Goal: Task Accomplishment & Management: Use online tool/utility

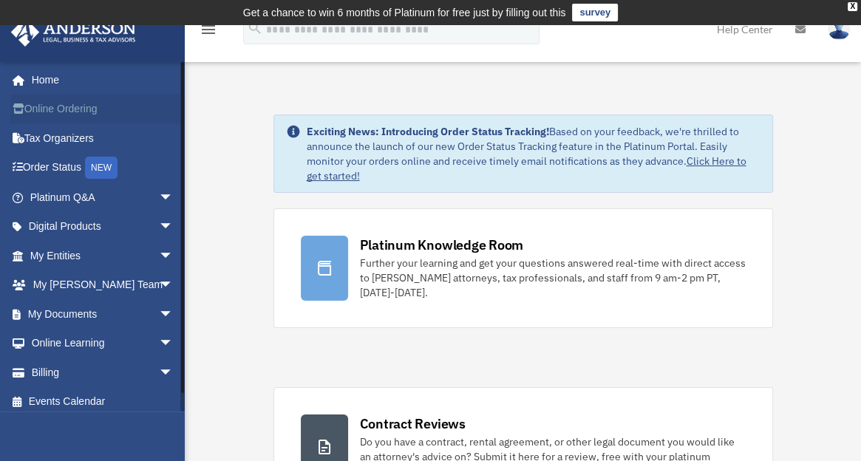
click at [55, 109] on link "Online Ordering" at bounding box center [103, 110] width 186 height 30
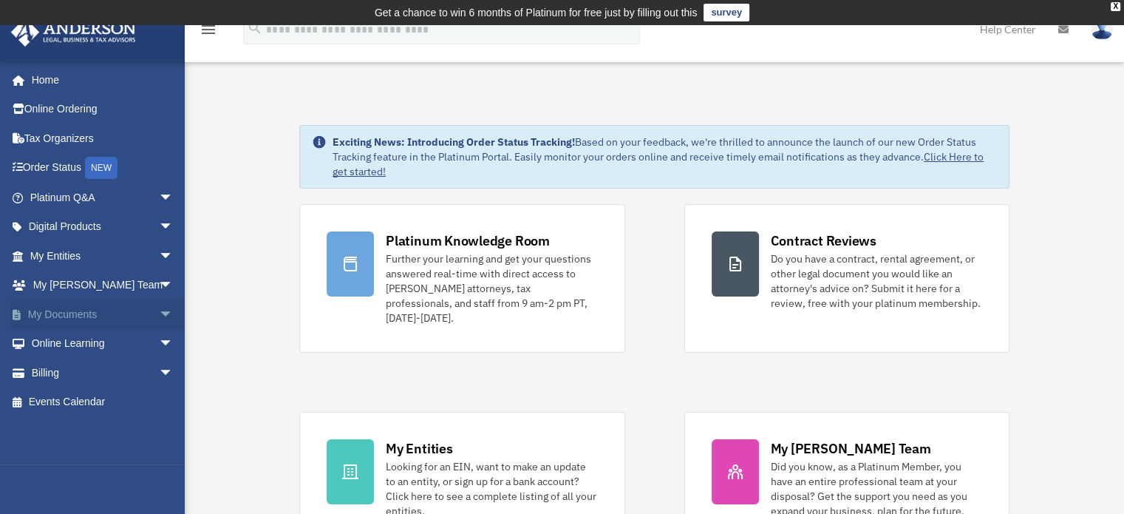
click at [159, 312] on span "arrow_drop_down" at bounding box center [174, 314] width 30 height 30
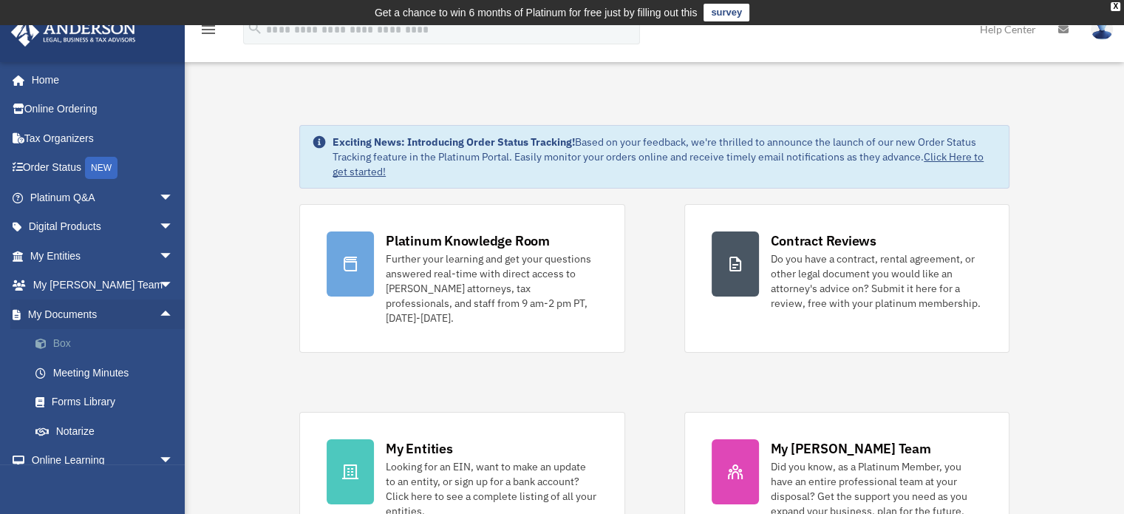
click at [64, 343] on link "Box" at bounding box center [108, 344] width 175 height 30
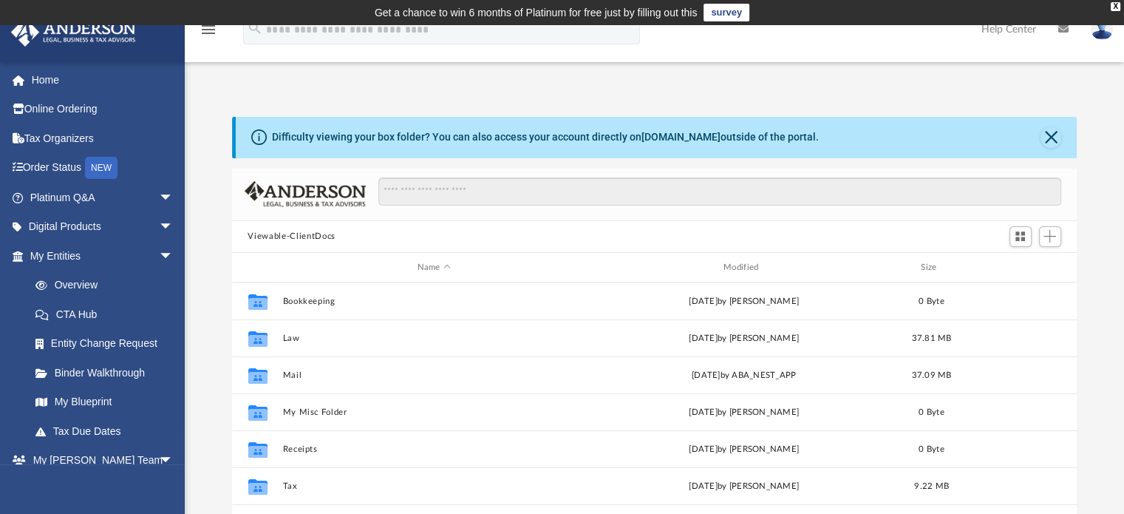
scroll to position [324, 834]
click at [888, 86] on div "Difficulty viewing your box folder? You can also access your account directly o…" at bounding box center [654, 337] width 939 height 503
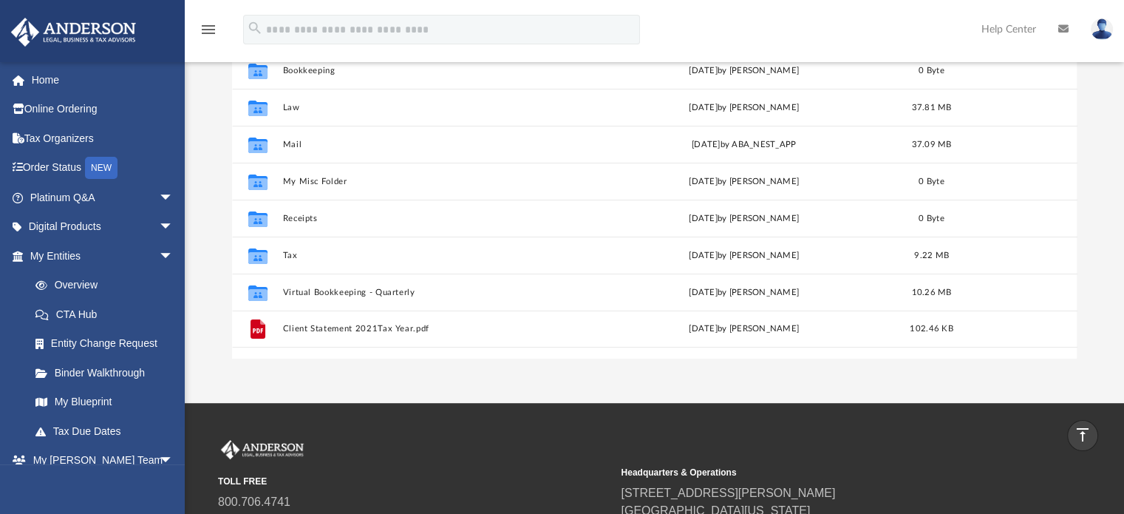
scroll to position [0, 0]
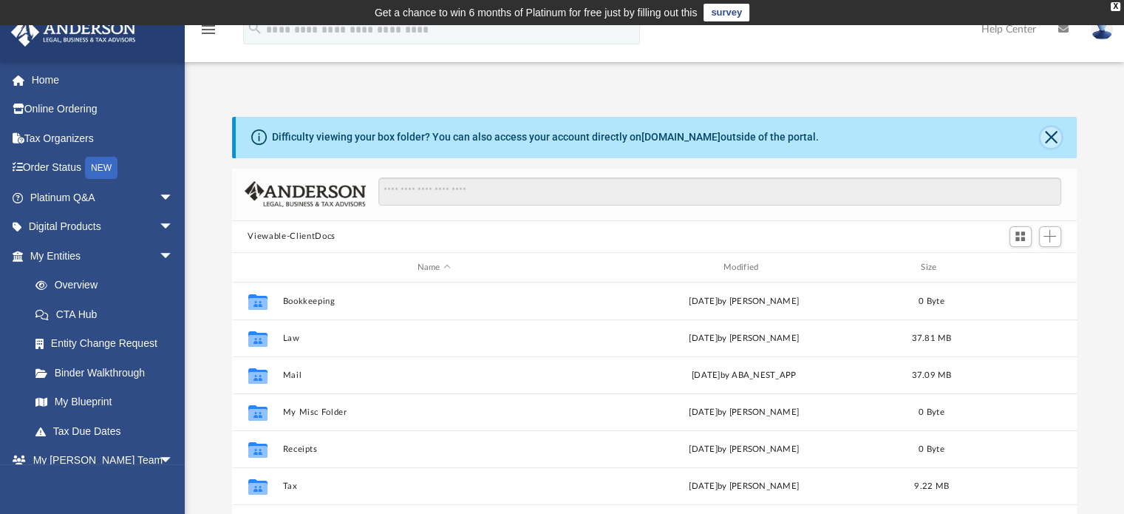
click at [1052, 135] on button "Close" at bounding box center [1051, 137] width 21 height 21
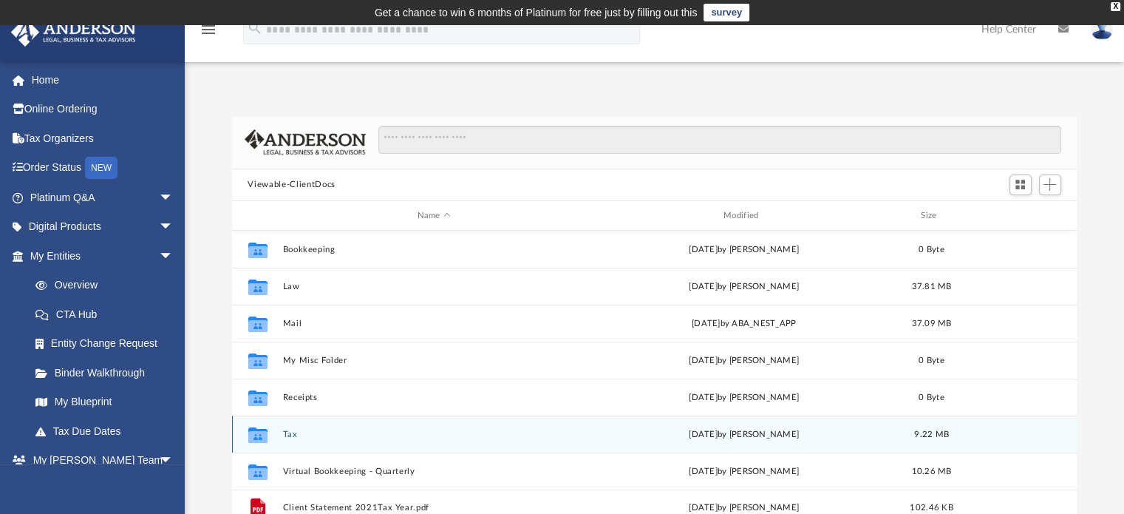
click at [282, 430] on div "Collaborated Folder Tax [DATE] by [PERSON_NAME] 9.22 MB" at bounding box center [655, 433] width 846 height 37
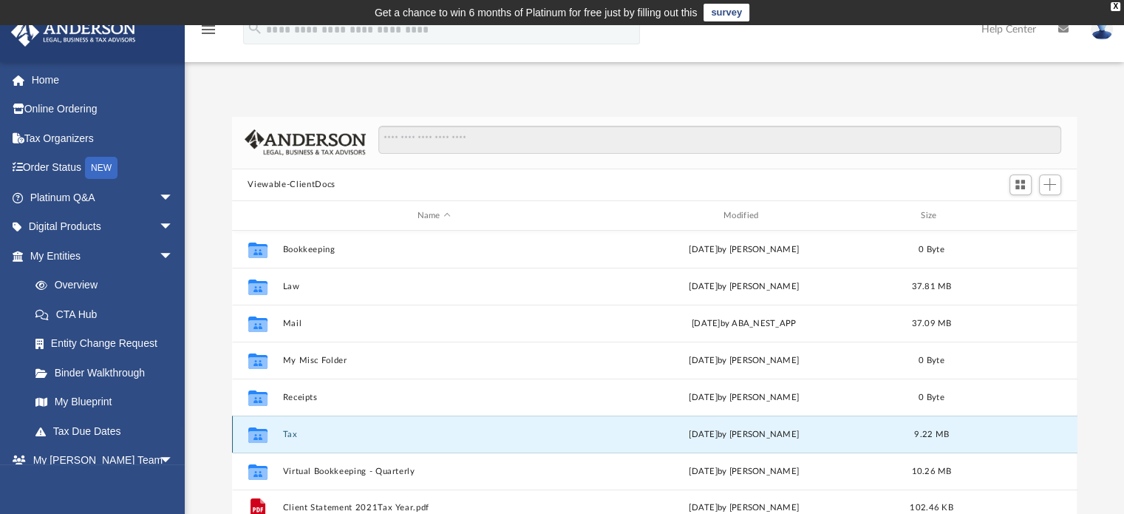
click at [282, 430] on div "Collaborated Folder Tax [DATE] by [PERSON_NAME] 9.22 MB" at bounding box center [655, 433] width 846 height 37
click at [363, 426] on div "Collaborated Folder Tax [DATE] by [PERSON_NAME] 9.22 MB" at bounding box center [655, 433] width 846 height 37
click at [258, 431] on icon "grid" at bounding box center [257, 437] width 19 height 12
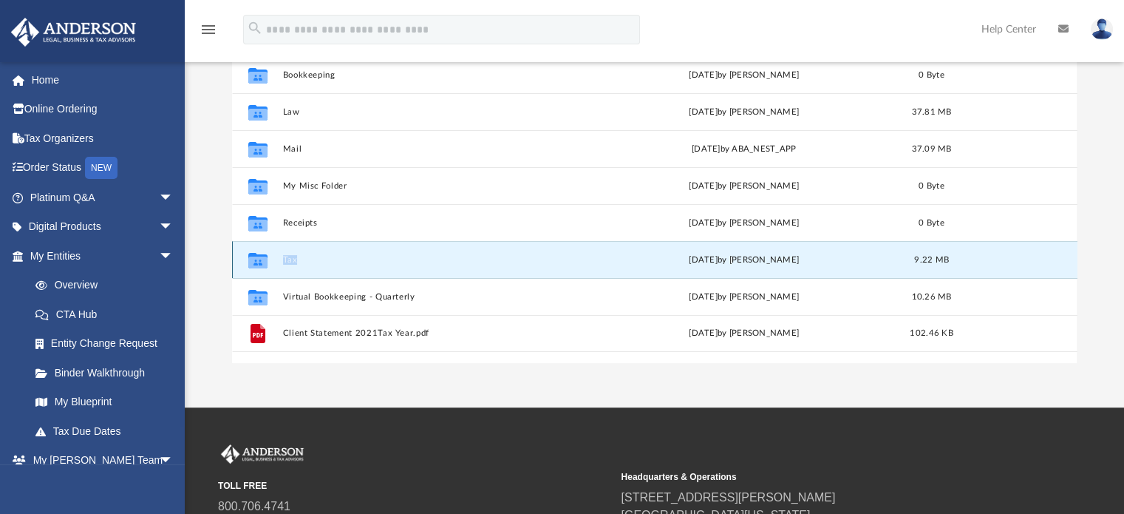
scroll to position [279, 0]
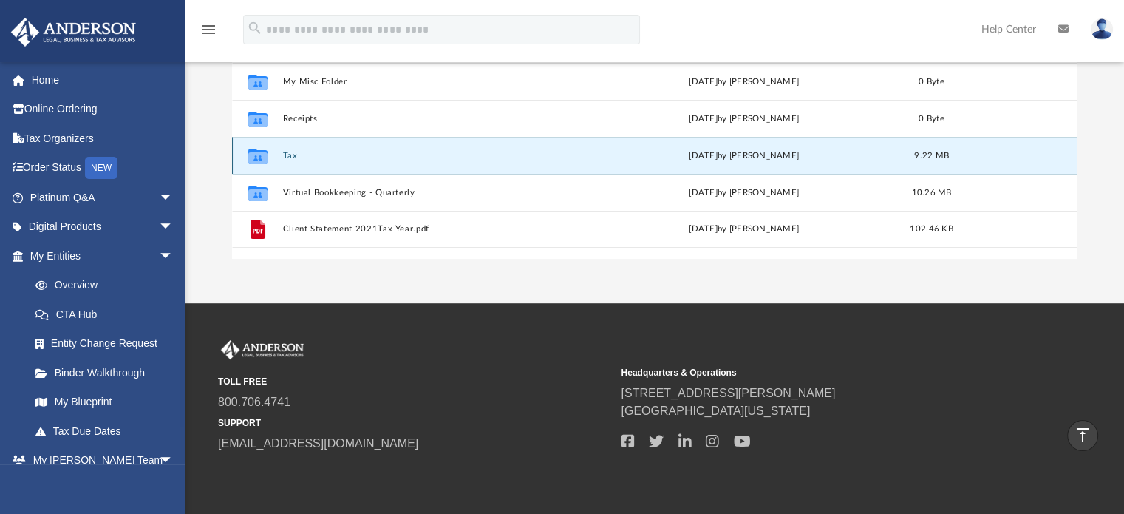
click at [613, 158] on div "[DATE] by [PERSON_NAME]" at bounding box center [743, 155] width 303 height 13
click at [247, 157] on icon "Collaborated Folder" at bounding box center [257, 156] width 24 height 24
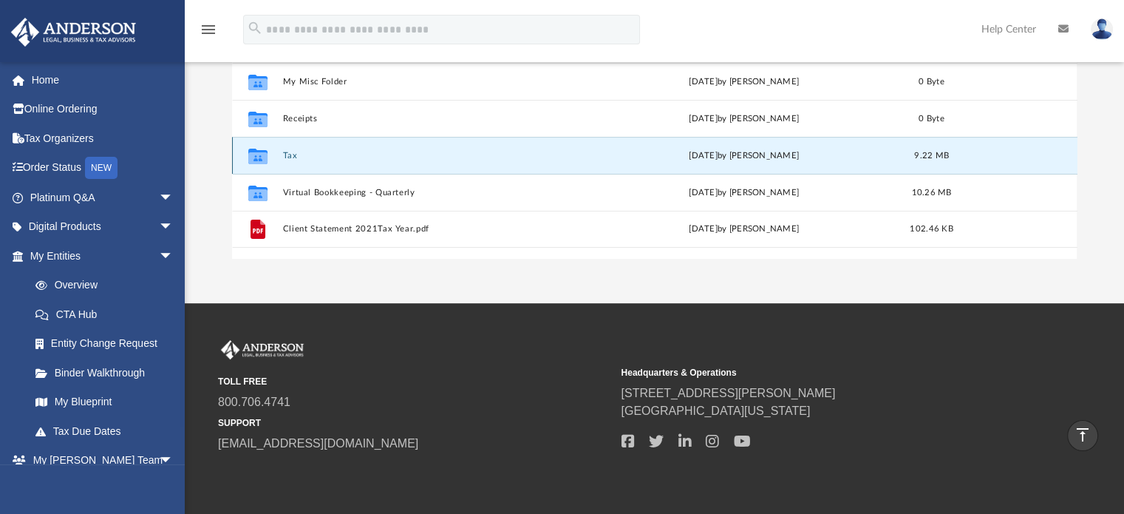
drag, startPoint x: 247, startPoint y: 157, endPoint x: 540, endPoint y: 153, distance: 293.5
click at [540, 153] on button "Tax" at bounding box center [433, 156] width 303 height 10
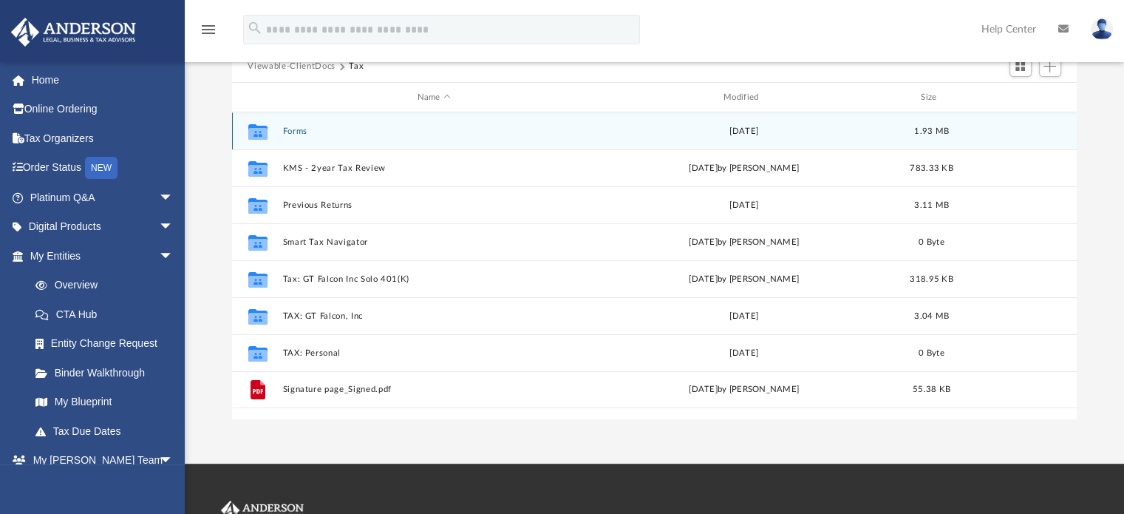
scroll to position [121, 0]
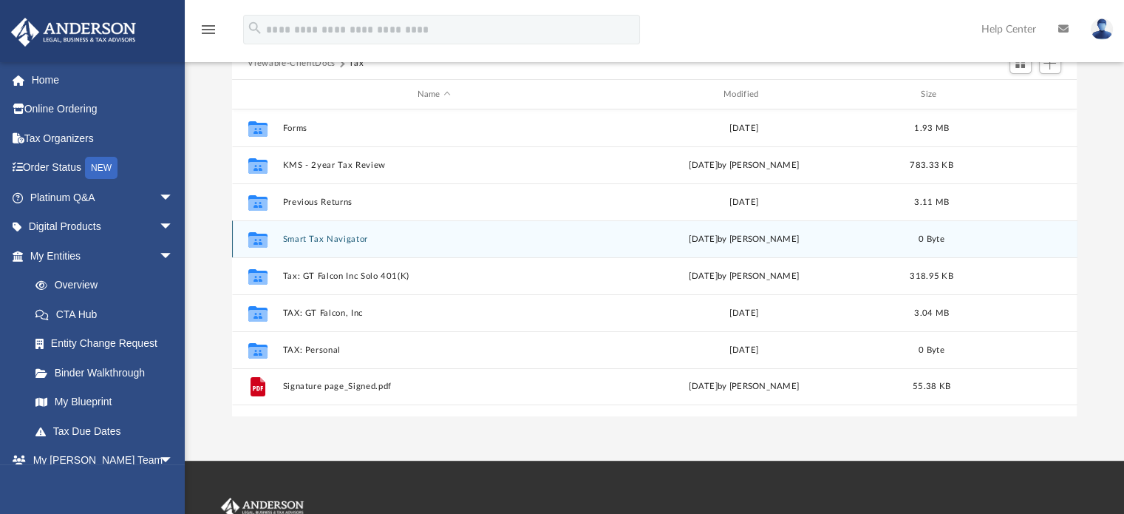
click at [407, 244] on div "Collaborated Folder Smart Tax Navigator [DATE] by [PERSON_NAME] 0 Byte" at bounding box center [655, 238] width 846 height 37
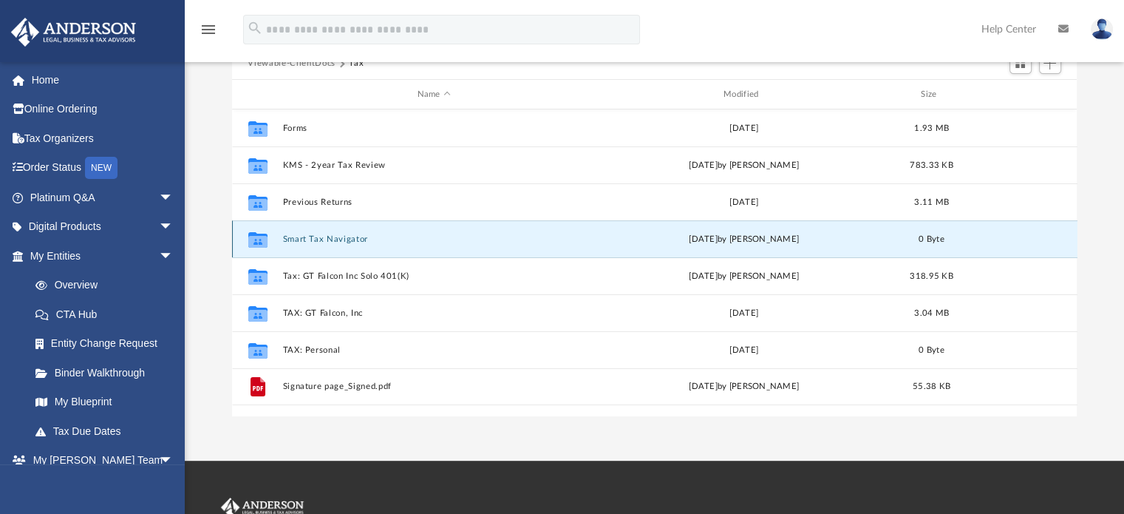
click at [421, 242] on button "Smart Tax Navigator" at bounding box center [433, 239] width 303 height 10
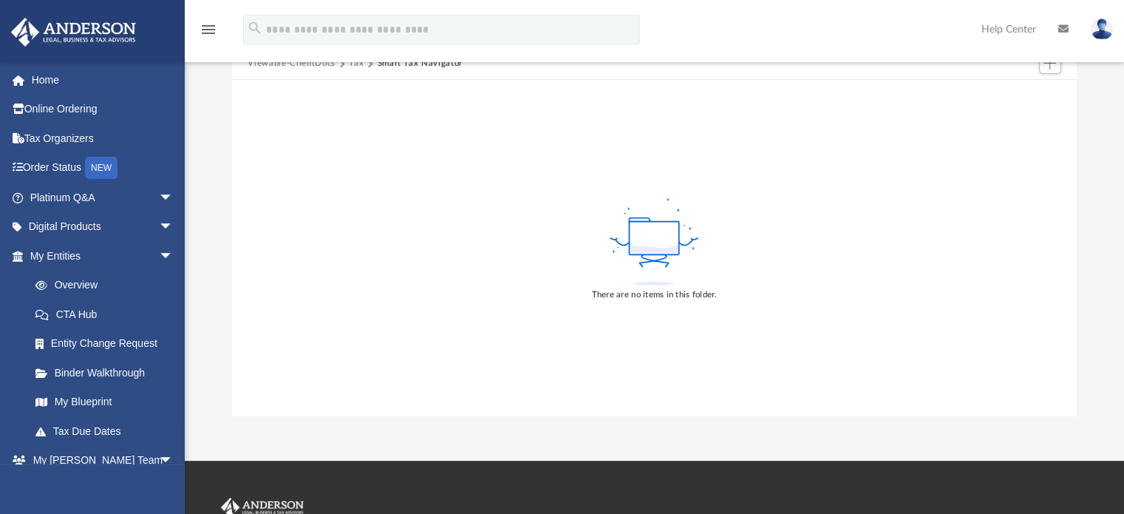
scroll to position [0, 0]
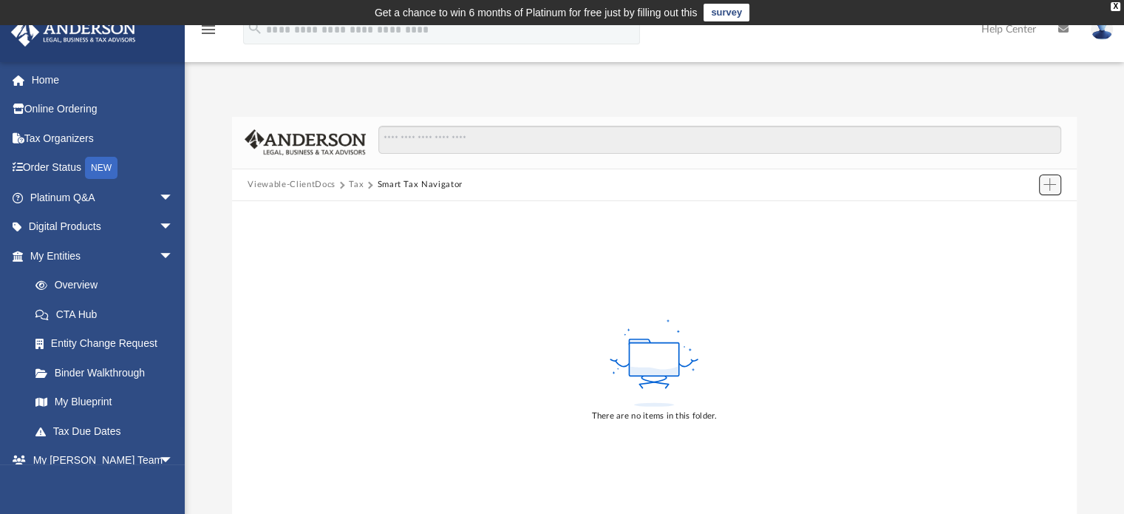
click at [1052, 180] on span "Add" at bounding box center [1050, 184] width 13 height 13
click at [1024, 211] on li "Upload" at bounding box center [1028, 214] width 47 height 16
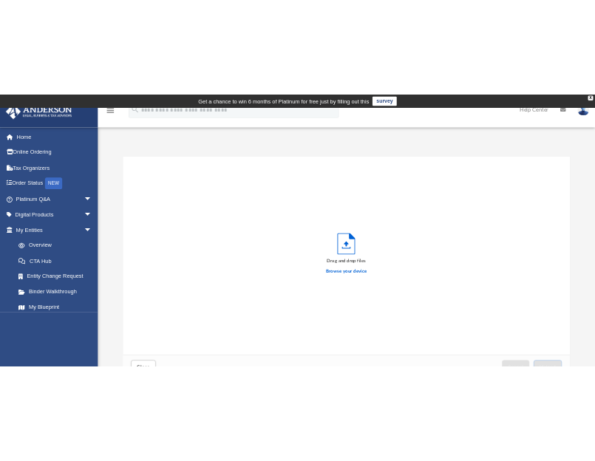
scroll to position [364, 358]
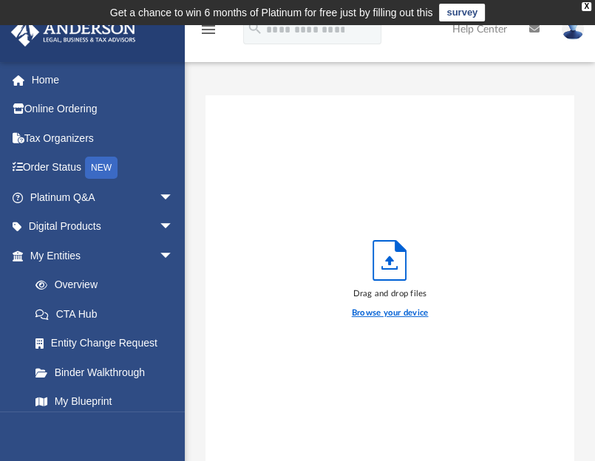
click at [401, 311] on label "Browse your device" at bounding box center [390, 313] width 77 height 13
click at [0, 0] on input "Browse your device" at bounding box center [0, 0] width 0 height 0
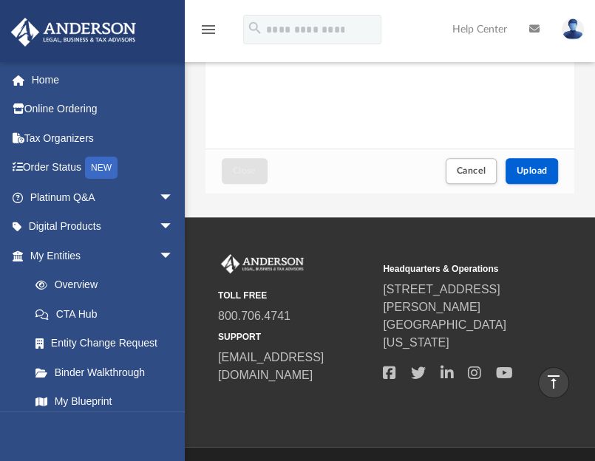
scroll to position [275, 0]
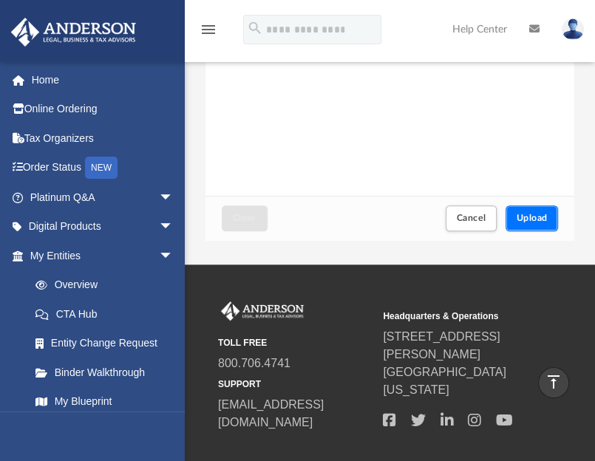
click at [530, 216] on span "Upload" at bounding box center [532, 218] width 31 height 9
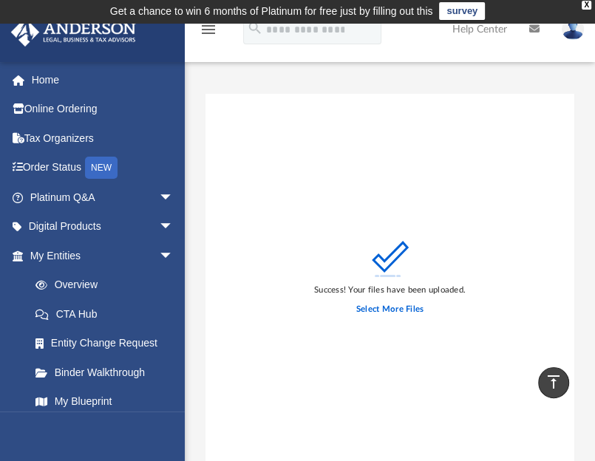
scroll to position [0, 0]
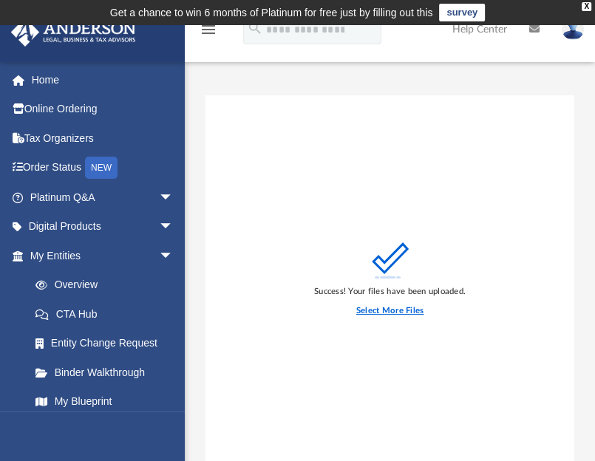
click at [381, 308] on label "Select More Files" at bounding box center [389, 311] width 67 height 13
click at [0, 0] on input "Select More Files" at bounding box center [0, 0] width 0 height 0
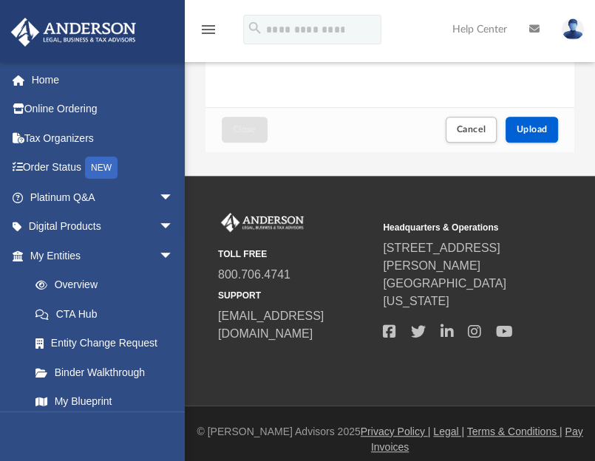
scroll to position [378, 0]
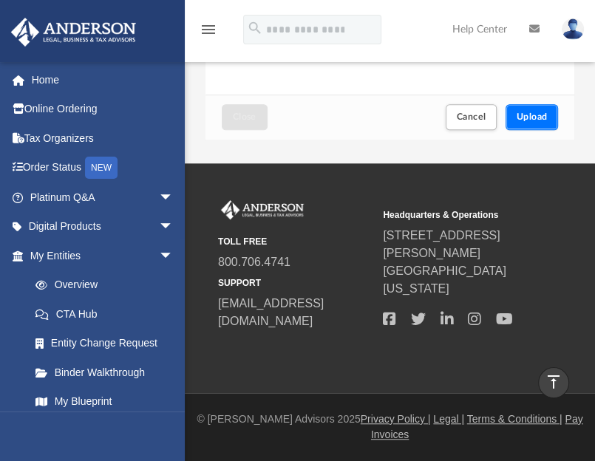
click at [532, 116] on span "Upload" at bounding box center [532, 116] width 31 height 9
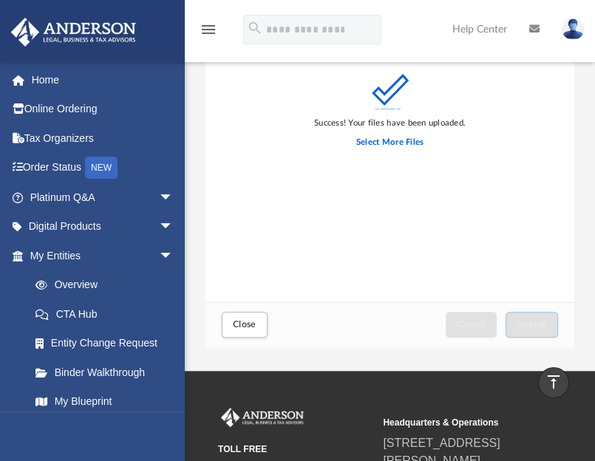
scroll to position [0, 0]
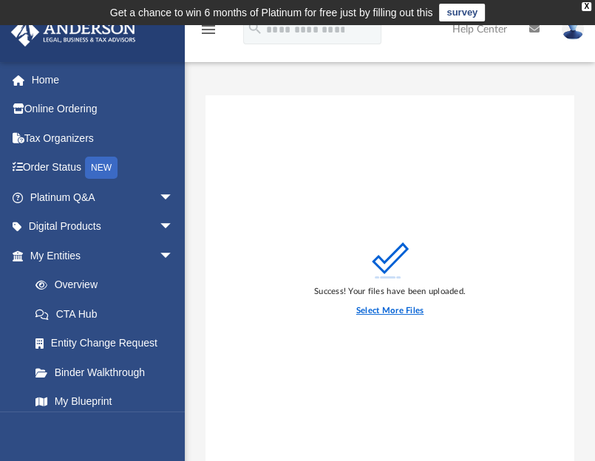
click at [408, 310] on label "Select More Files" at bounding box center [389, 311] width 67 height 13
click at [0, 0] on input "Select More Files" at bounding box center [0, 0] width 0 height 0
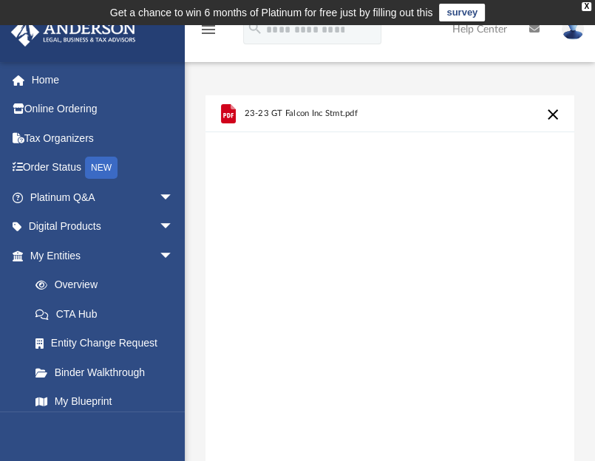
scroll to position [378, 0]
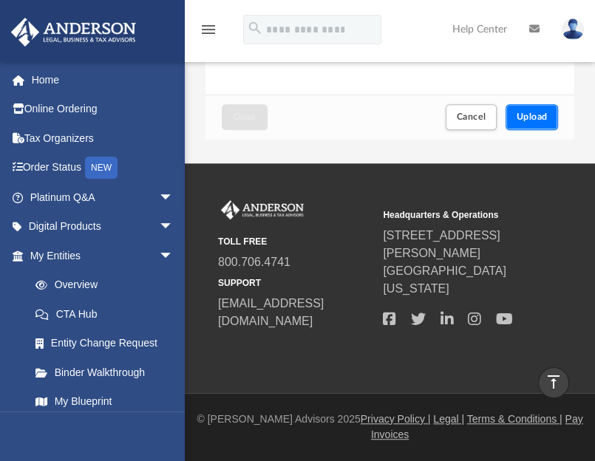
click at [538, 116] on span "Upload" at bounding box center [532, 116] width 31 height 9
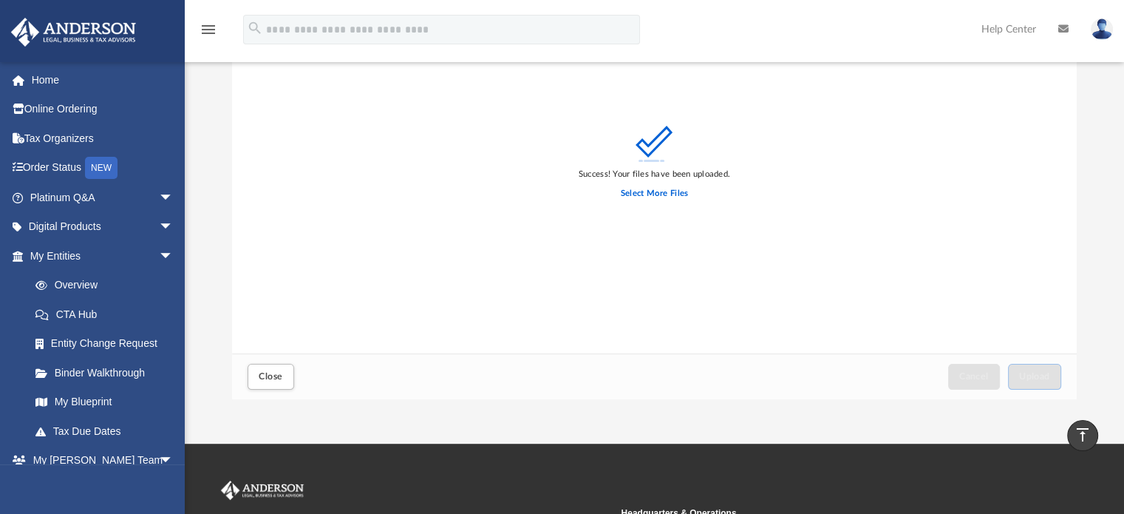
scroll to position [0, 0]
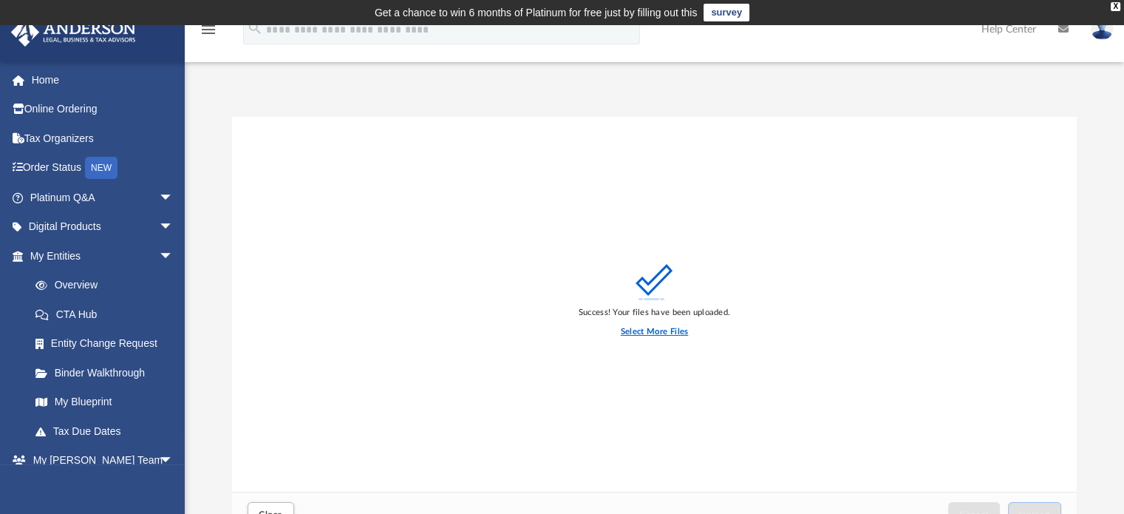
click at [647, 331] on label "Select More Files" at bounding box center [654, 331] width 67 height 13
click at [0, 0] on input "Select More Files" at bounding box center [0, 0] width 0 height 0
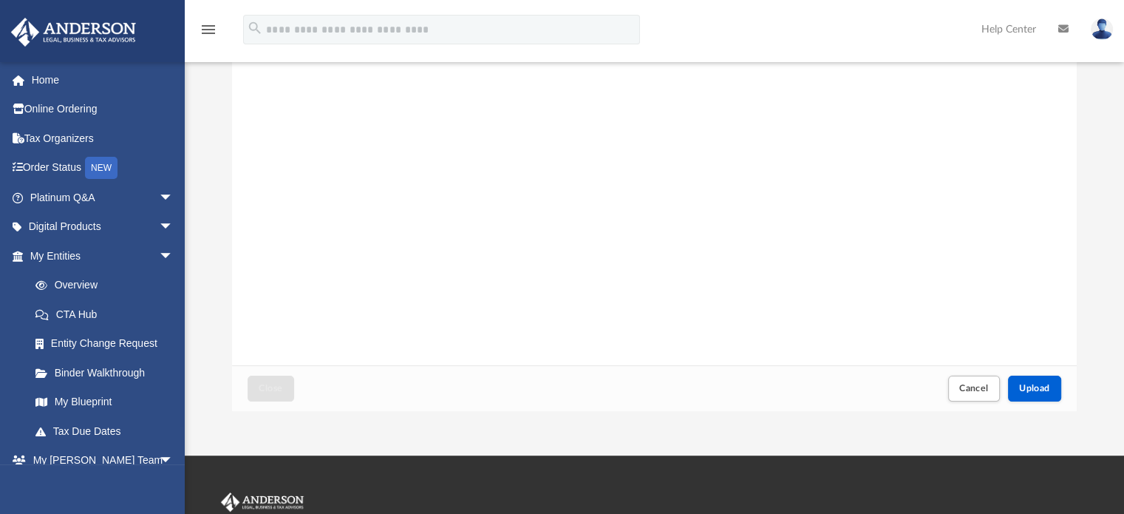
scroll to position [129, 0]
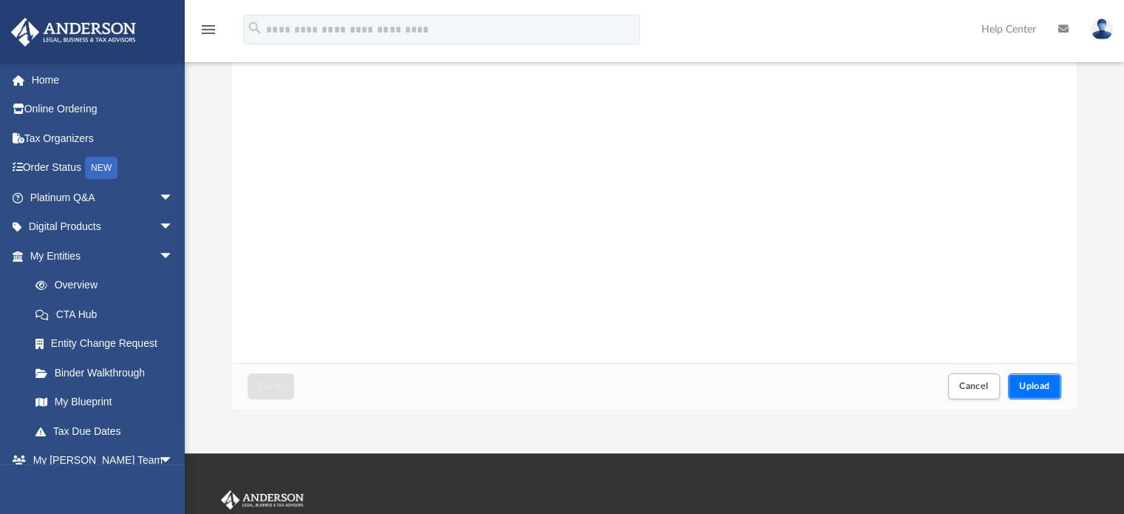
click at [1029, 384] on span "Upload" at bounding box center [1034, 385] width 31 height 9
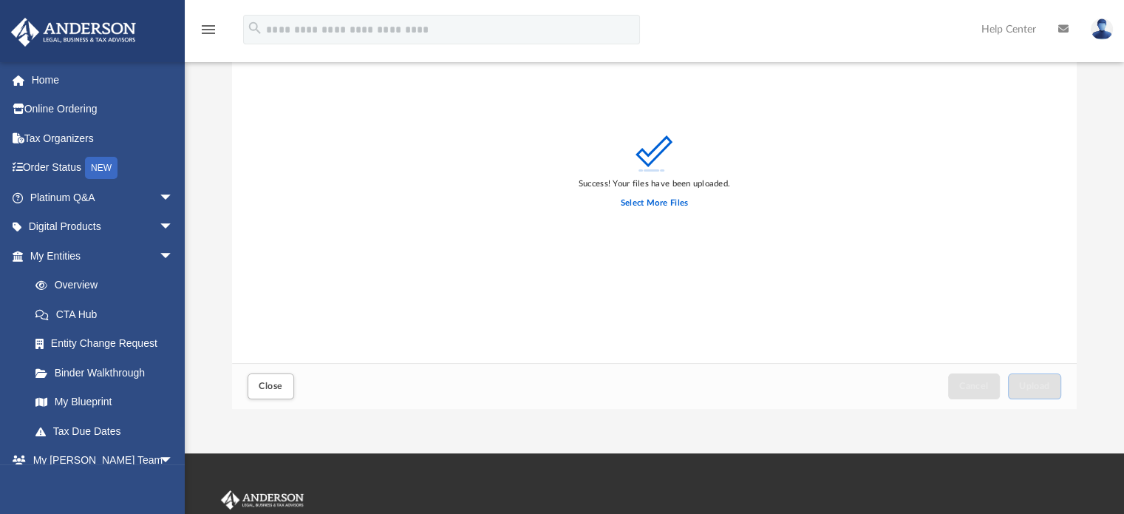
scroll to position [0, 0]
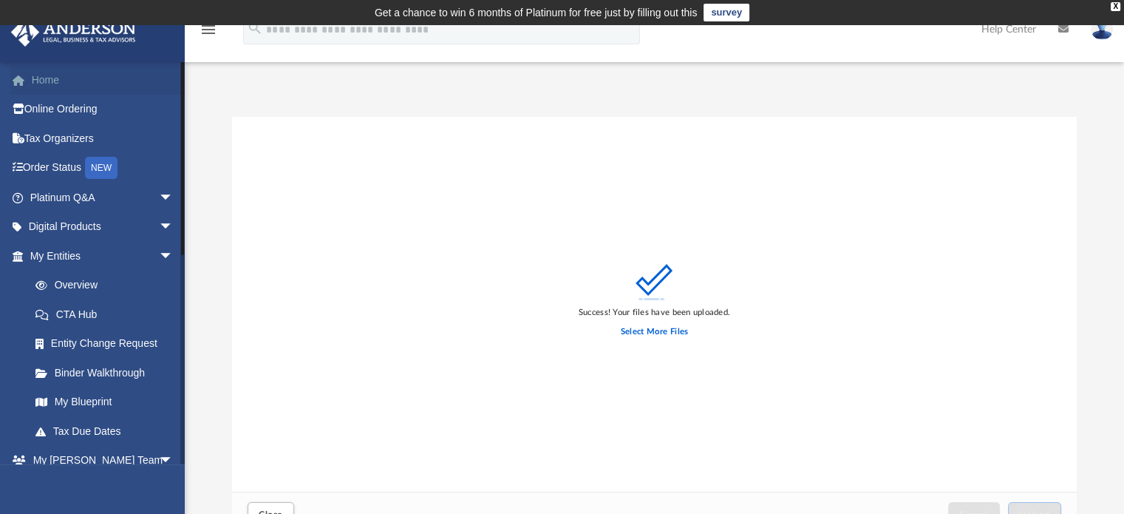
click at [58, 79] on link "Home" at bounding box center [103, 80] width 186 height 30
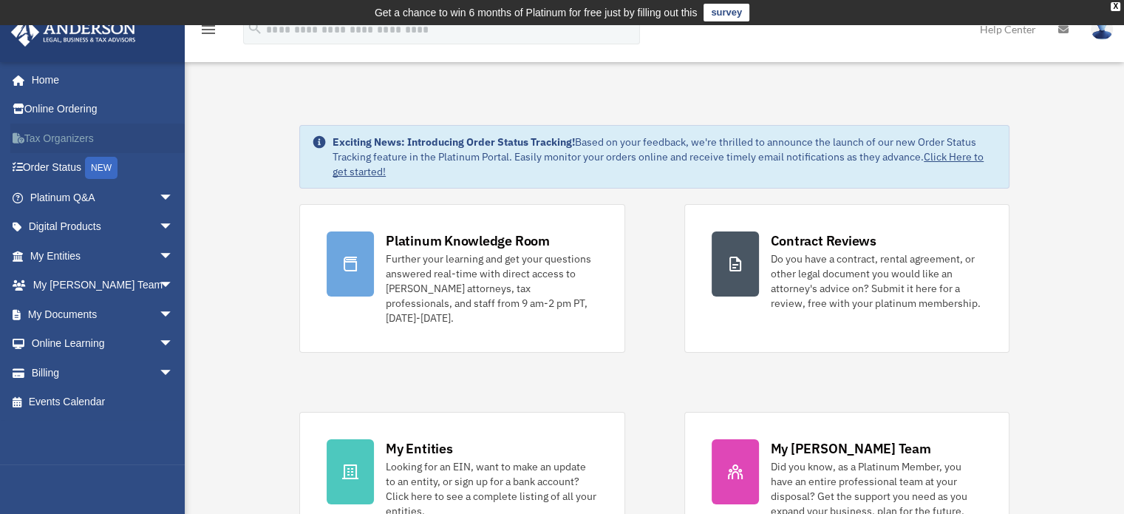
click at [62, 129] on link "Tax Organizers" at bounding box center [103, 138] width 186 height 30
click at [62, 136] on link "Tax Organizers" at bounding box center [103, 138] width 186 height 30
